Goal: Transaction & Acquisition: Purchase product/service

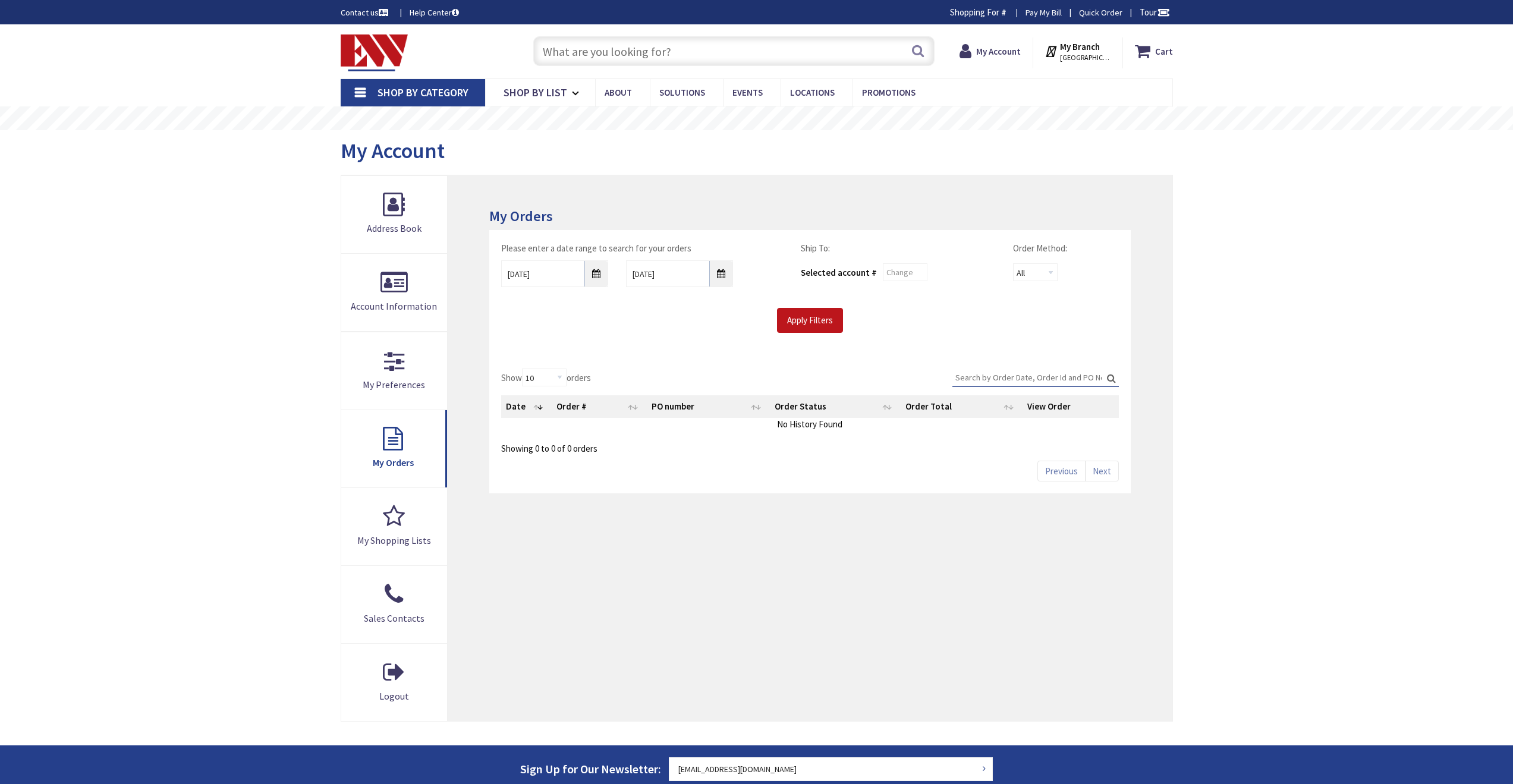
click at [599, 54] on input "text" at bounding box center [734, 51] width 401 height 30
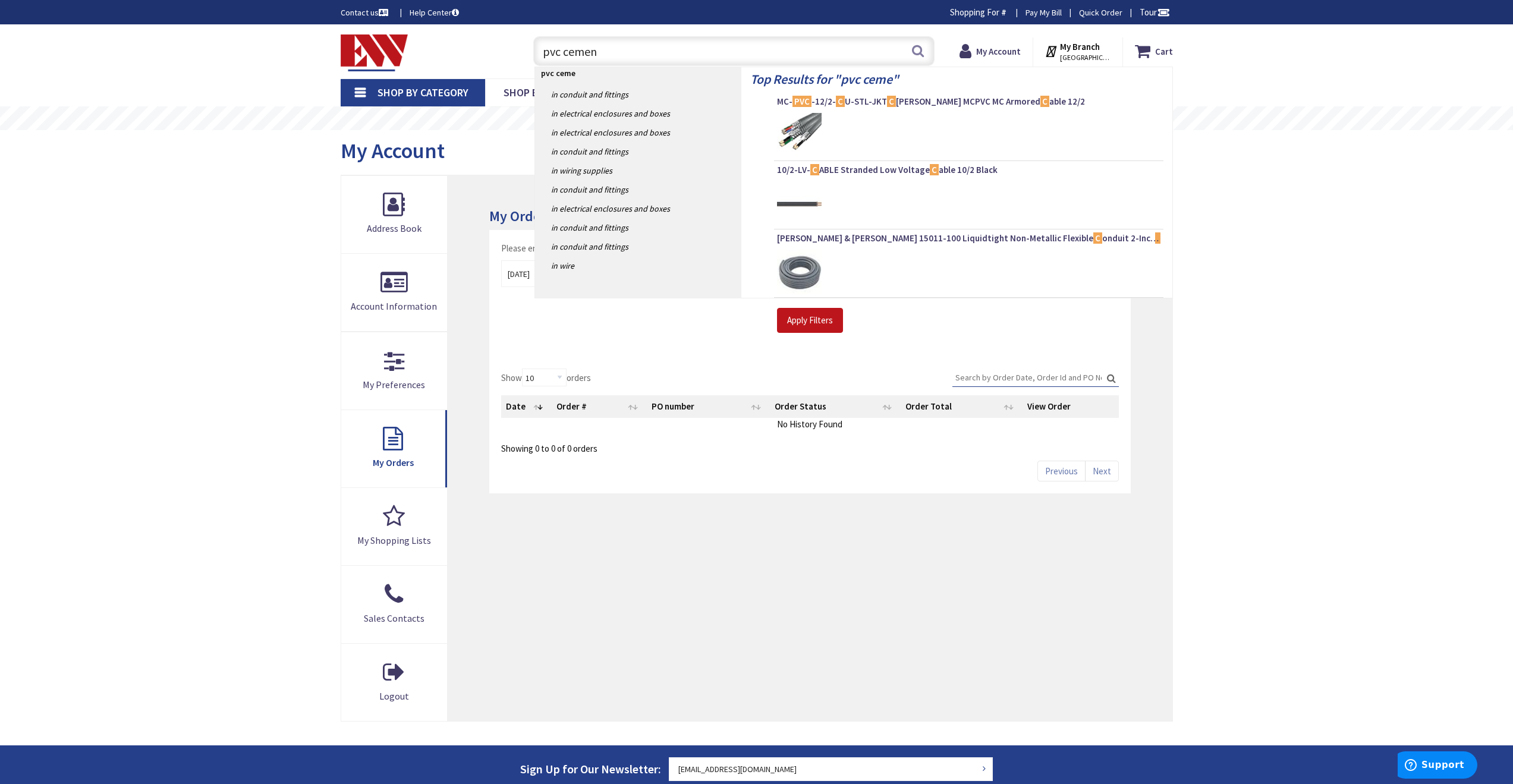
type input "pvc cement"
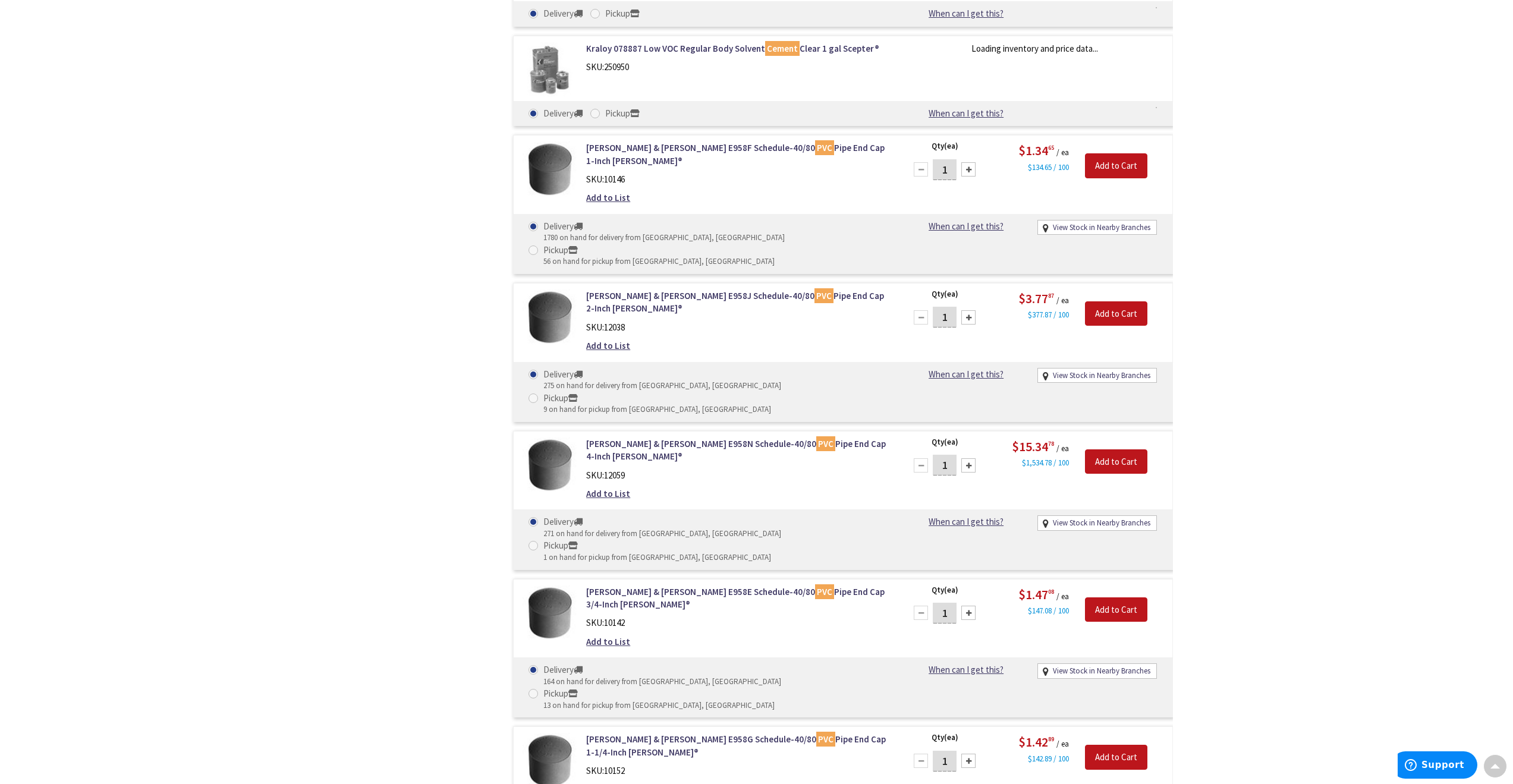
scroll to position [238, 0]
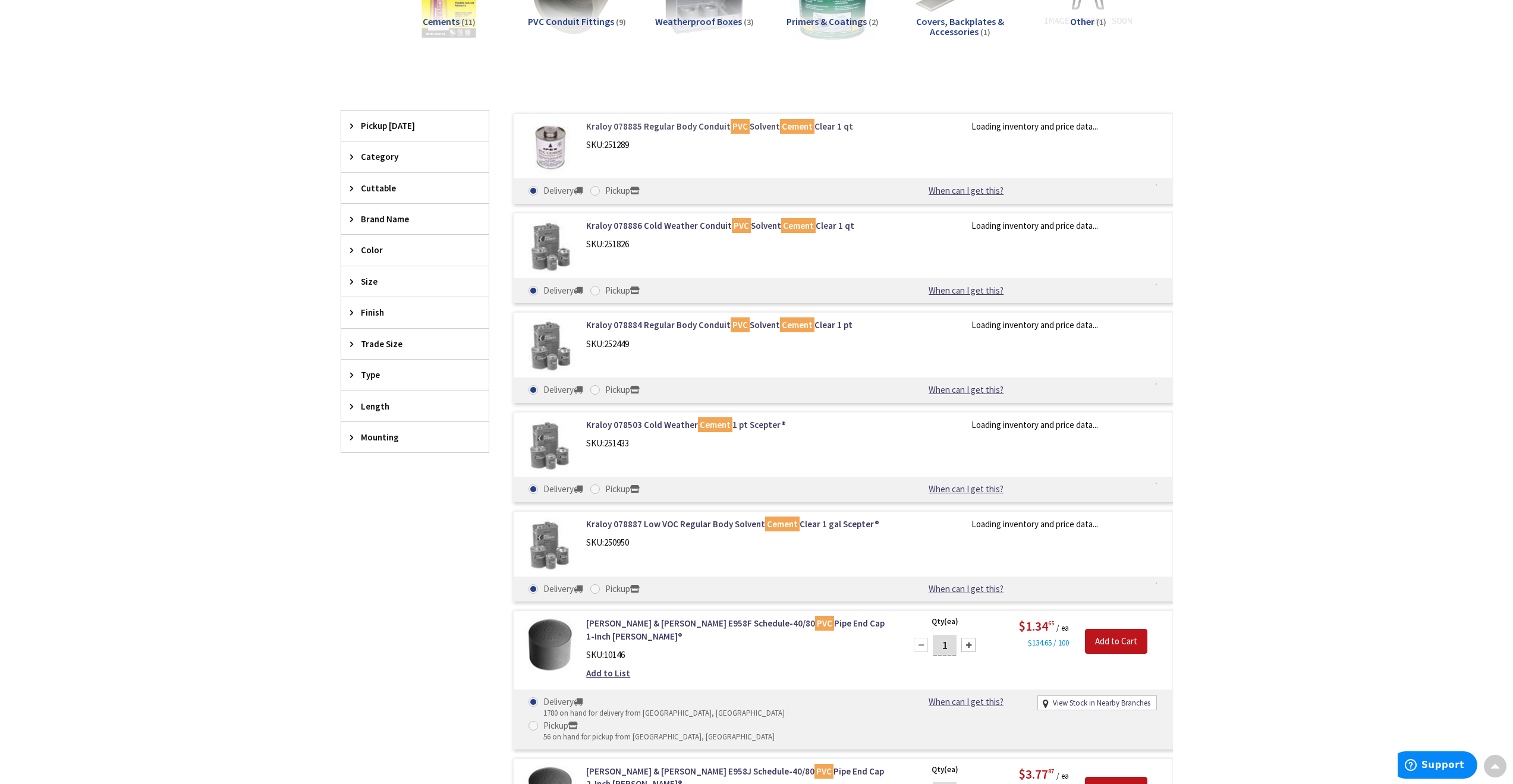
click at [593, 127] on link "Kraloy 078885 Regular Body Conduit PVC Solvent Cement Clear 1 qt" at bounding box center [737, 126] width 303 height 12
